Goal: Transaction & Acquisition: Purchase product/service

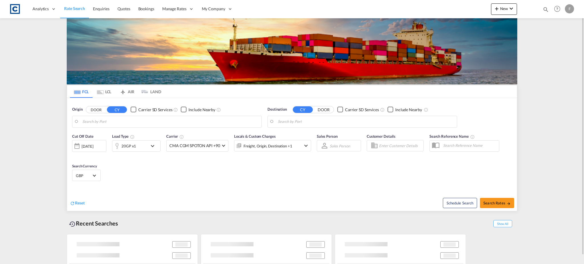
type input "GB-PE28, [GEOGRAPHIC_DATA]"
type input "[GEOGRAPHIC_DATA], SGSIN"
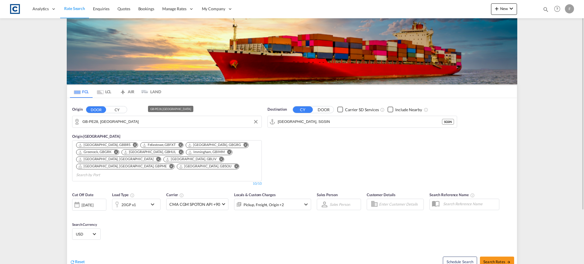
click at [95, 123] on input "GB-PE28, [GEOGRAPHIC_DATA]" at bounding box center [170, 122] width 176 height 9
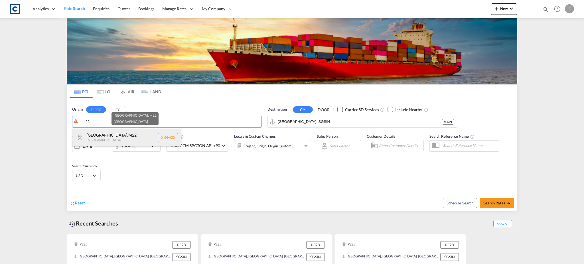
click at [97, 137] on div "[GEOGRAPHIC_DATA] , M22 [GEOGRAPHIC_DATA] [GEOGRAPHIC_DATA]-M22" at bounding box center [126, 137] width 108 height 17
type input "GB-M22, [GEOGRAPHIC_DATA]"
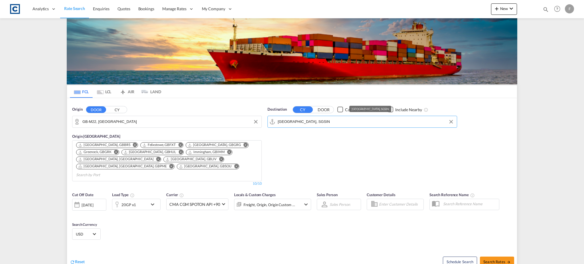
click at [295, 122] on input "[GEOGRAPHIC_DATA], SGSIN" at bounding box center [366, 122] width 176 height 9
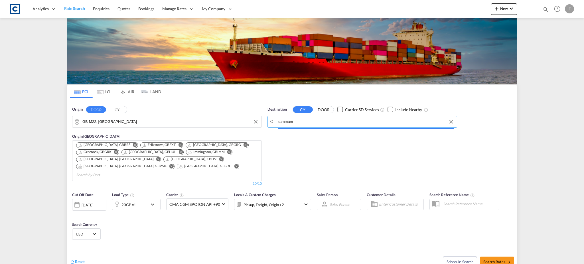
click at [295, 122] on input "sammam" at bounding box center [366, 122] width 176 height 9
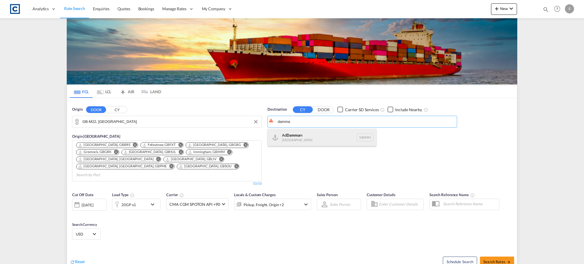
click at [294, 132] on div "Ad Damma m [GEOGRAPHIC_DATA] [GEOGRAPHIC_DATA]" at bounding box center [322, 137] width 108 height 17
type input "Ad Dammam, SADMM"
click at [150, 201] on md-icon "icon-chevron-down" at bounding box center [154, 204] width 10 height 7
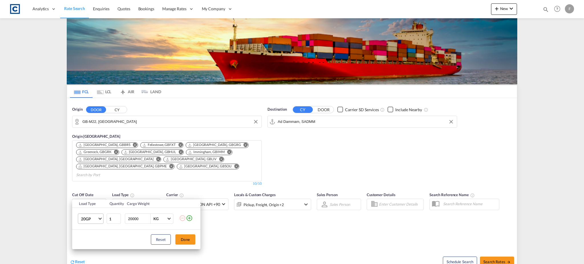
click at [97, 223] on md-select-value "20GP" at bounding box center [91, 219] width 23 height 10
click at [92, 226] on md-option "40HC" at bounding box center [95, 223] width 39 height 14
click at [182, 237] on button "Done" at bounding box center [185, 240] width 20 height 10
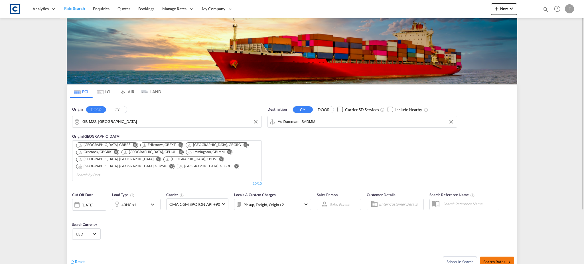
click at [500, 260] on span "Search Rates" at bounding box center [497, 262] width 27 height 5
type input "M22 to SADMM / [DATE]"
